Goal: Task Accomplishment & Management: Use online tool/utility

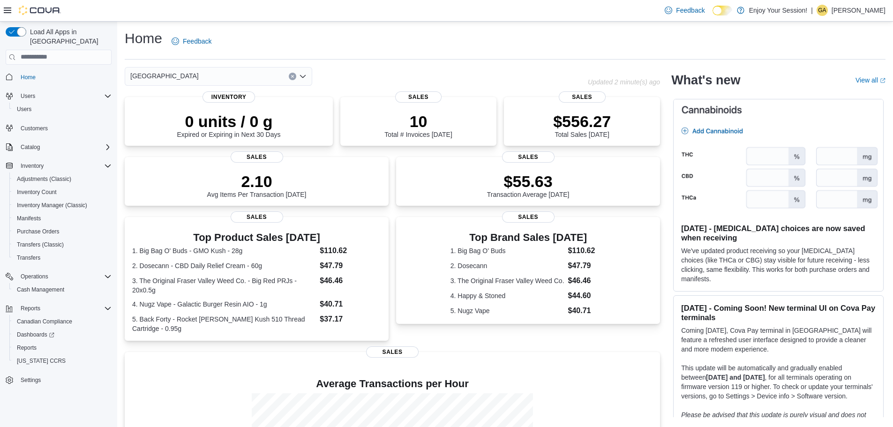
click at [40, 71] on span "Home" at bounding box center [64, 77] width 95 height 12
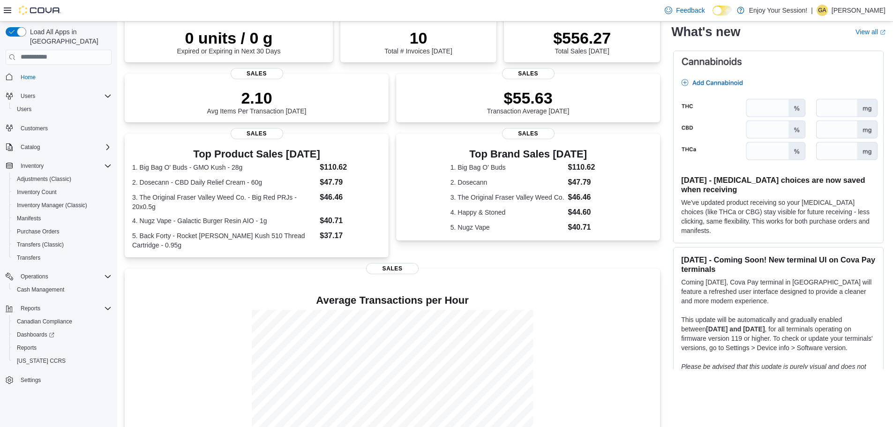
scroll to position [122, 0]
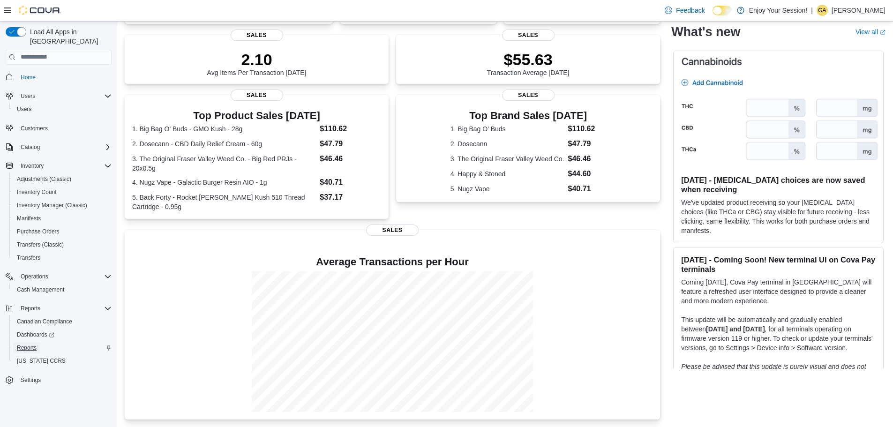
click at [33, 344] on span "Reports" at bounding box center [27, 348] width 20 height 8
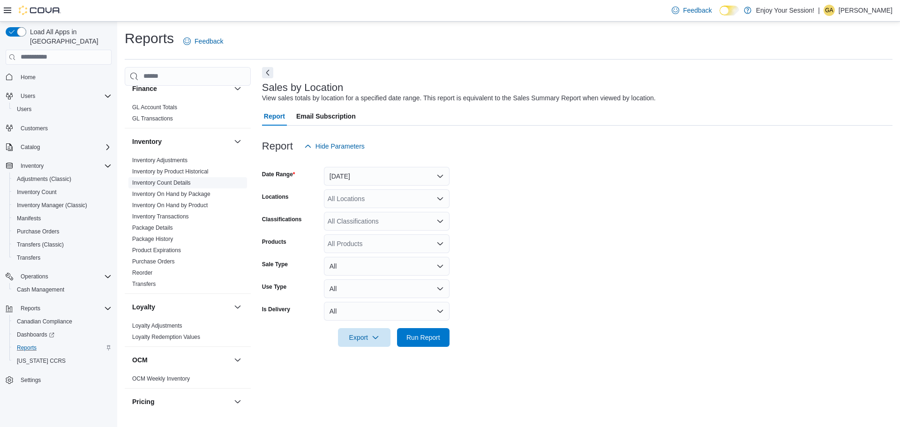
scroll to position [210, 0]
click at [175, 205] on link "Inventory On Hand by Product" at bounding box center [169, 206] width 75 height 7
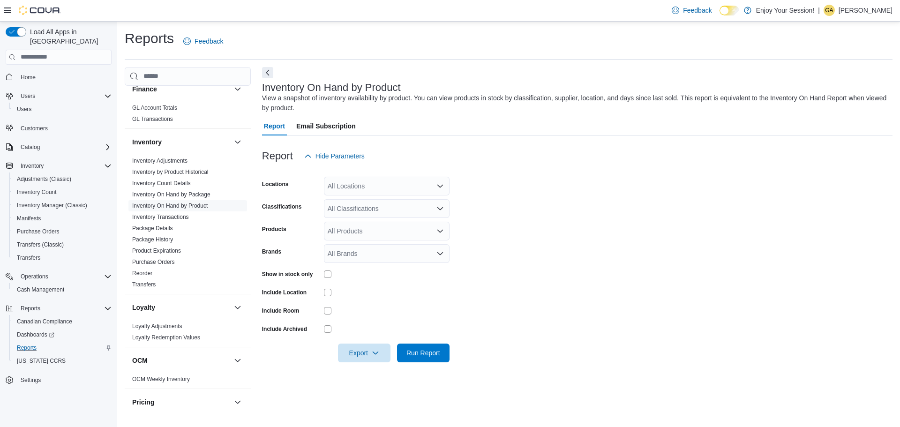
click at [361, 175] on div at bounding box center [577, 170] width 631 height 11
click at [358, 188] on div "All Locations" at bounding box center [387, 186] width 126 height 19
type input "****"
click at [377, 202] on span "[GEOGRAPHIC_DATA]" at bounding box center [378, 201] width 68 height 9
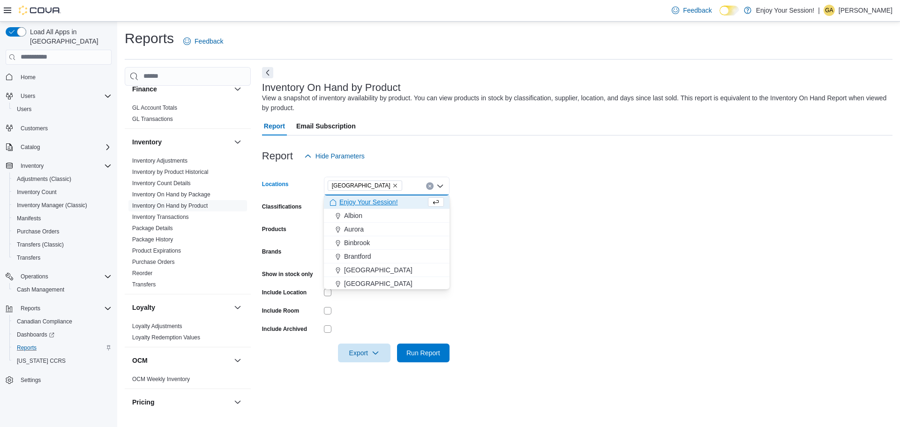
drag, startPoint x: 607, startPoint y: 245, endPoint x: 587, endPoint y: 232, distance: 23.7
click at [609, 244] on form "Locations Port Colborne Combo box. Selected. Port Colborne. Press Backspace to …" at bounding box center [577, 263] width 631 height 197
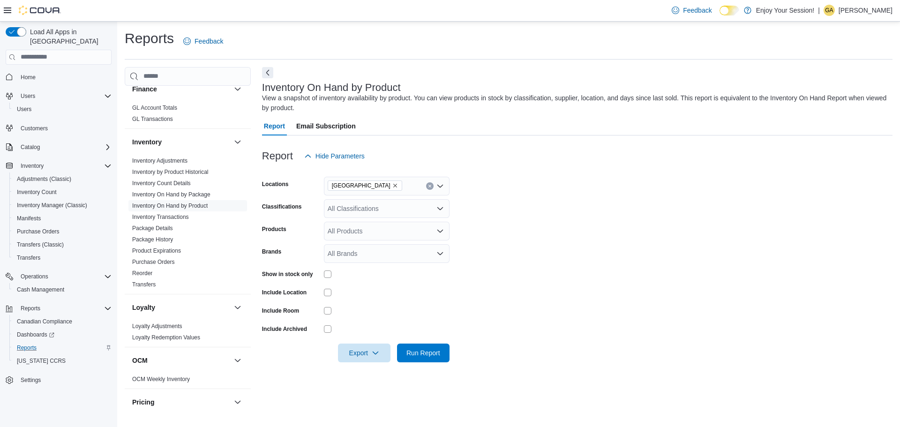
click at [367, 229] on div "All Products" at bounding box center [387, 231] width 126 height 19
click at [374, 230] on div "All Products" at bounding box center [387, 231] width 126 height 19
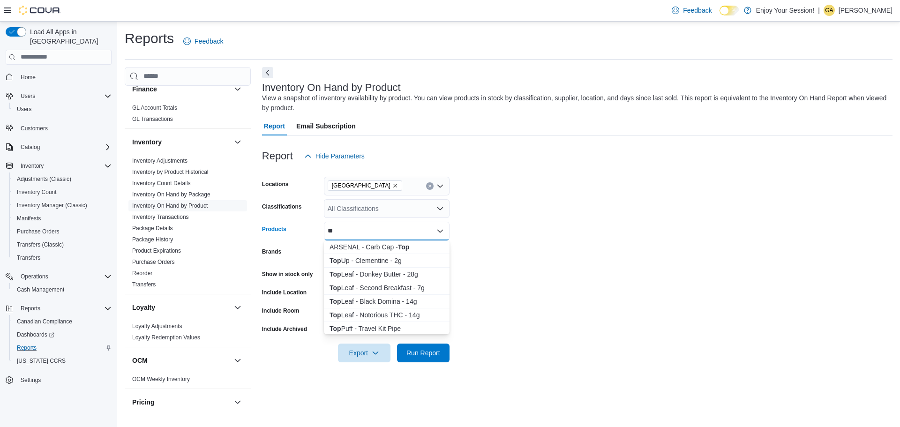
type input "*"
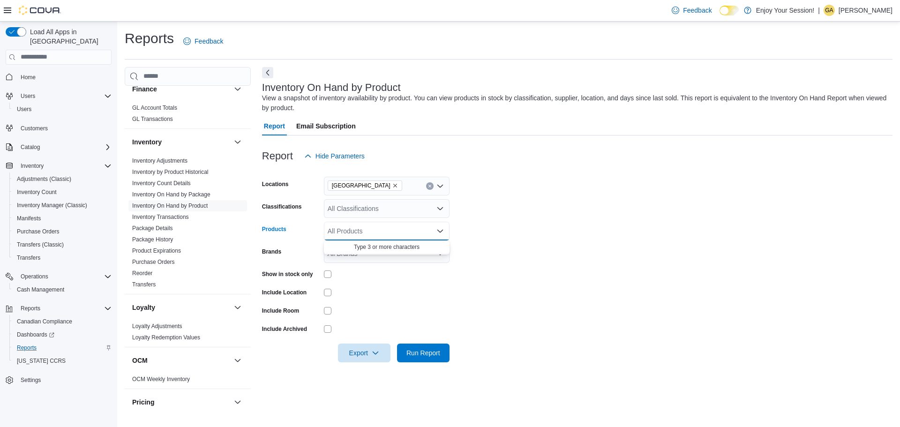
click at [458, 175] on div at bounding box center [577, 170] width 631 height 11
click at [338, 213] on div "All Classifications" at bounding box center [387, 208] width 126 height 19
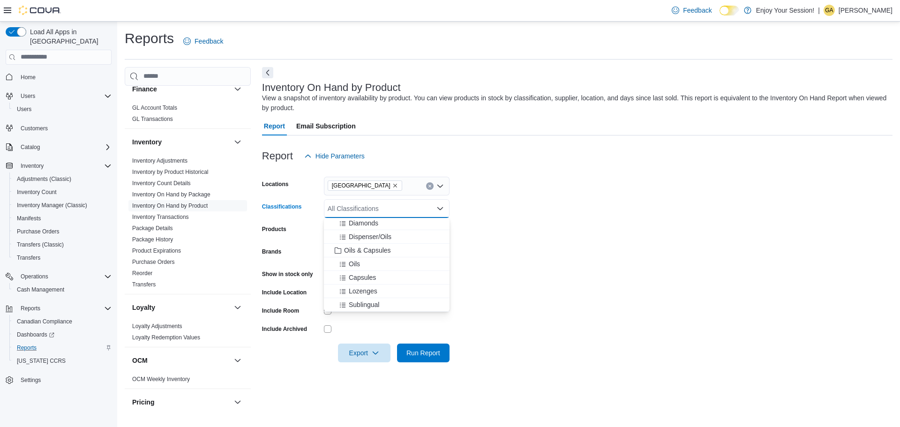
scroll to position [328, 0]
click at [360, 250] on span "Oils" at bounding box center [354, 249] width 11 height 9
click at [370, 248] on span "Capsules" at bounding box center [362, 249] width 27 height 9
click at [391, 258] on span "Lotions/Creams" at bounding box center [372, 257] width 46 height 9
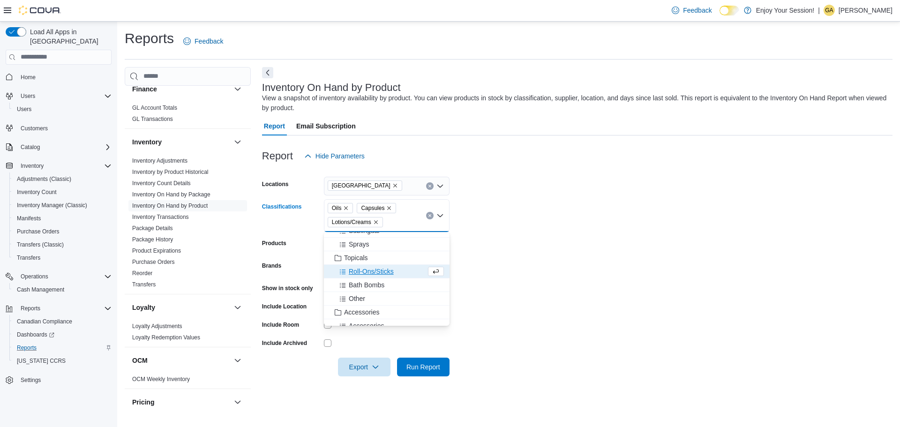
click at [381, 271] on span "Roll-Ons/Sticks" at bounding box center [371, 271] width 45 height 9
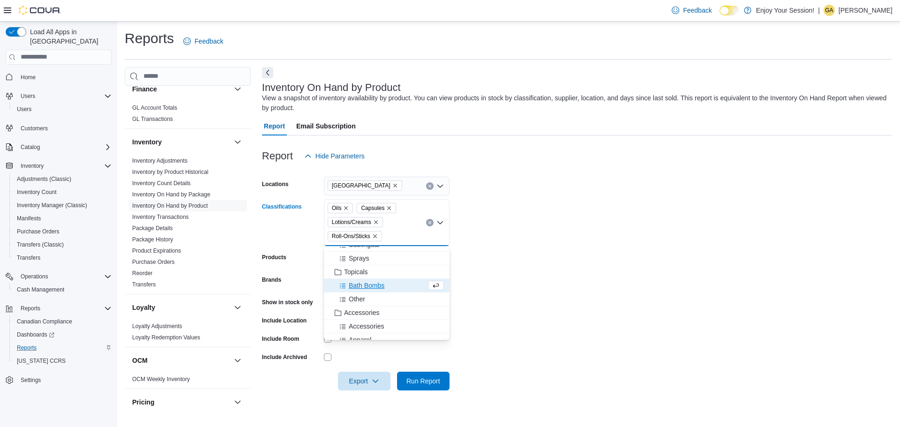
click at [376, 281] on span "Bath Bombs" at bounding box center [367, 285] width 36 height 9
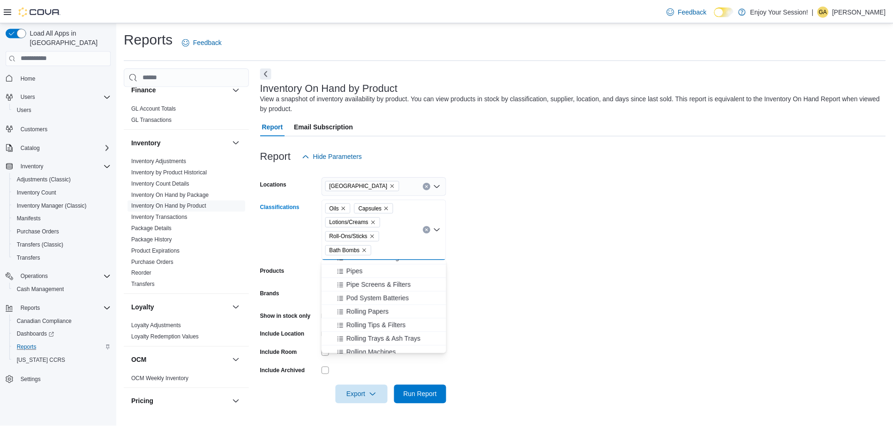
scroll to position [656, 0]
click at [558, 258] on form "Locations Port Colborne Classifications Oils Capsules Lotions/Creams Roll-Ons/S…" at bounding box center [577, 284] width 631 height 239
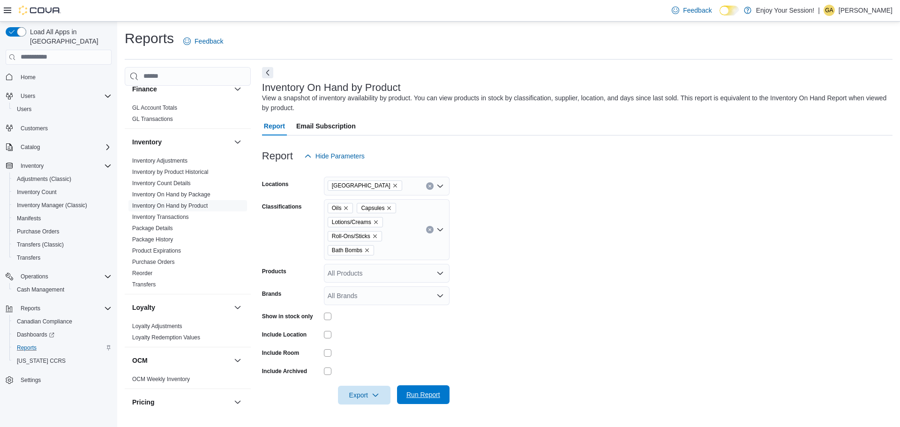
click at [434, 388] on span "Run Report" at bounding box center [423, 394] width 41 height 19
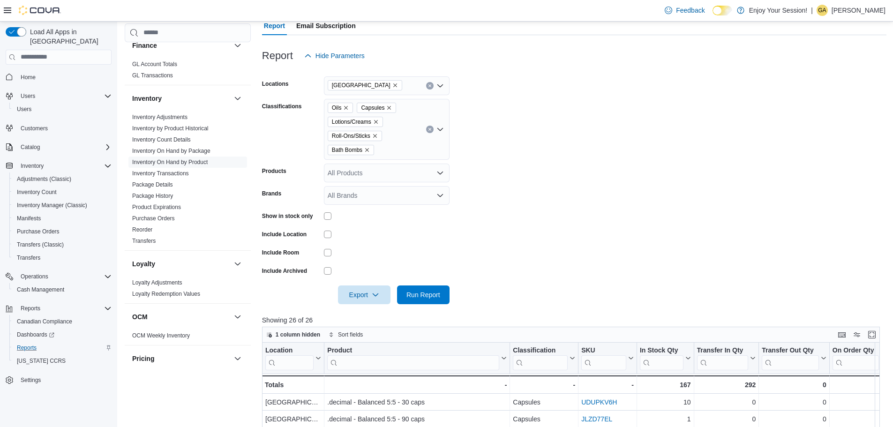
scroll to position [188, 0]
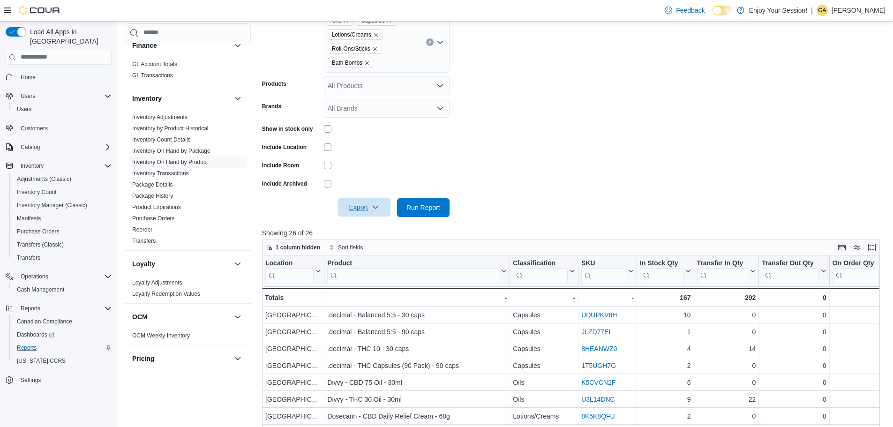
click at [375, 210] on icon "button" at bounding box center [376, 207] width 8 height 8
click at [375, 223] on span "Export to Excel" at bounding box center [366, 227] width 42 height 8
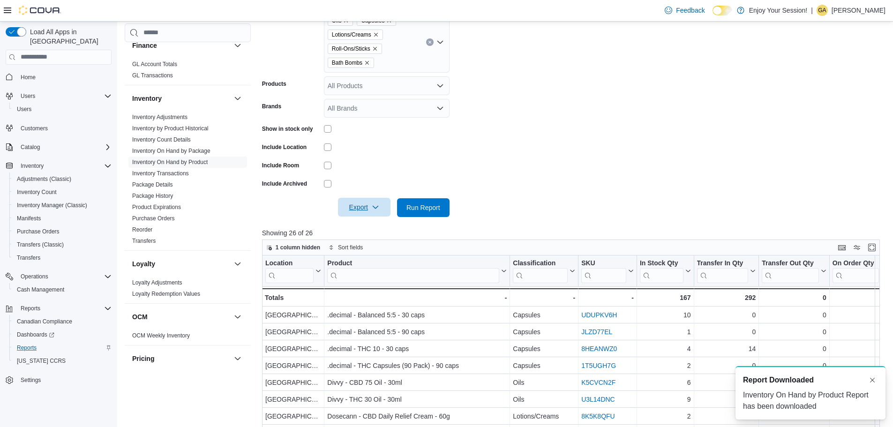
scroll to position [0, 0]
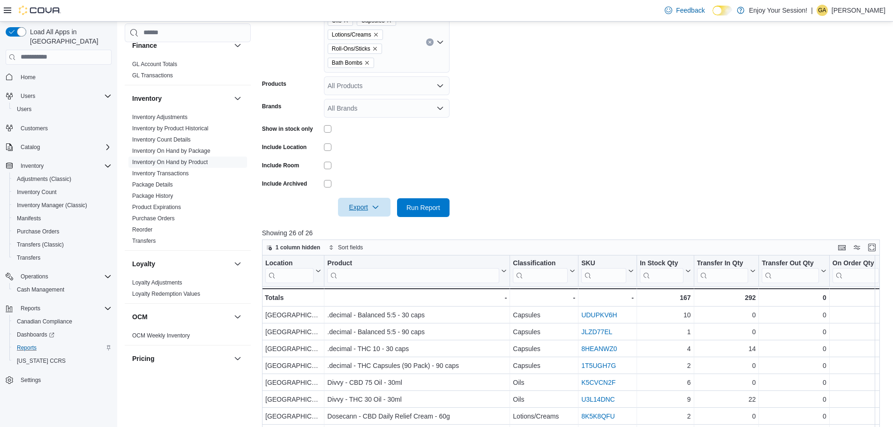
click at [600, 141] on form "Locations Port Colborne Classifications Oils Capsules Lotions/Creams Roll-Ons/S…" at bounding box center [574, 97] width 624 height 239
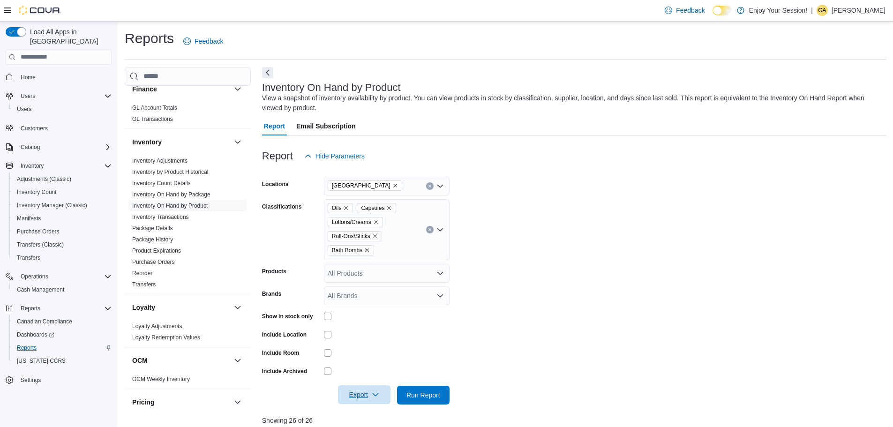
click at [430, 184] on icon "Clear input" at bounding box center [430, 186] width 4 height 4
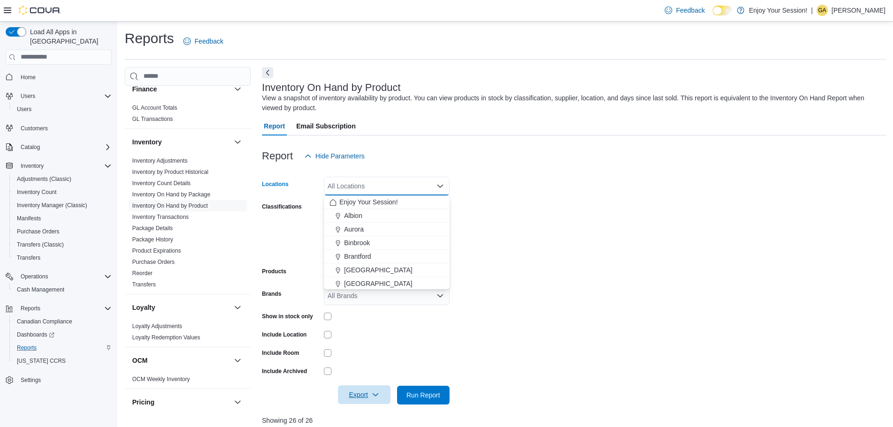
click at [500, 181] on form "Locations All Locations Combo box. Selected. Combo box input. All Locations. Ty…" at bounding box center [574, 284] width 624 height 239
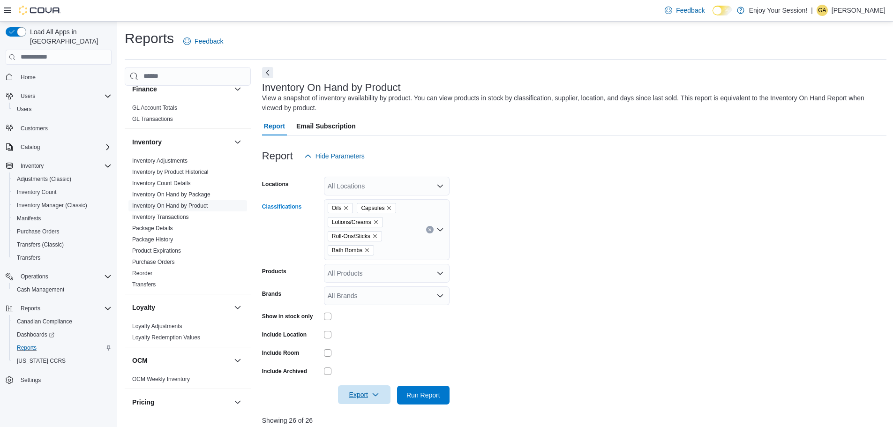
click at [429, 233] on button "Clear input" at bounding box center [430, 230] width 8 height 8
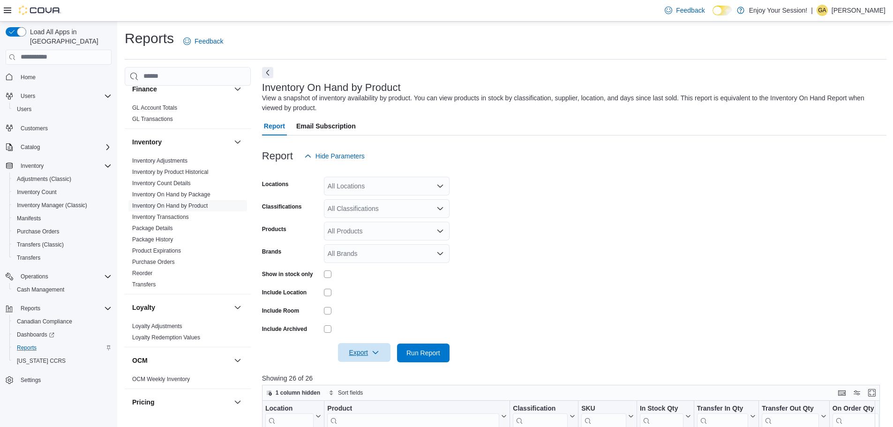
drag, startPoint x: 577, startPoint y: 236, endPoint x: 589, endPoint y: 227, distance: 14.8
click at [577, 235] on form "Locations All Locations Classifications All Classifications Products All Produc…" at bounding box center [574, 263] width 624 height 197
